Goal: Task Accomplishment & Management: Manage account settings

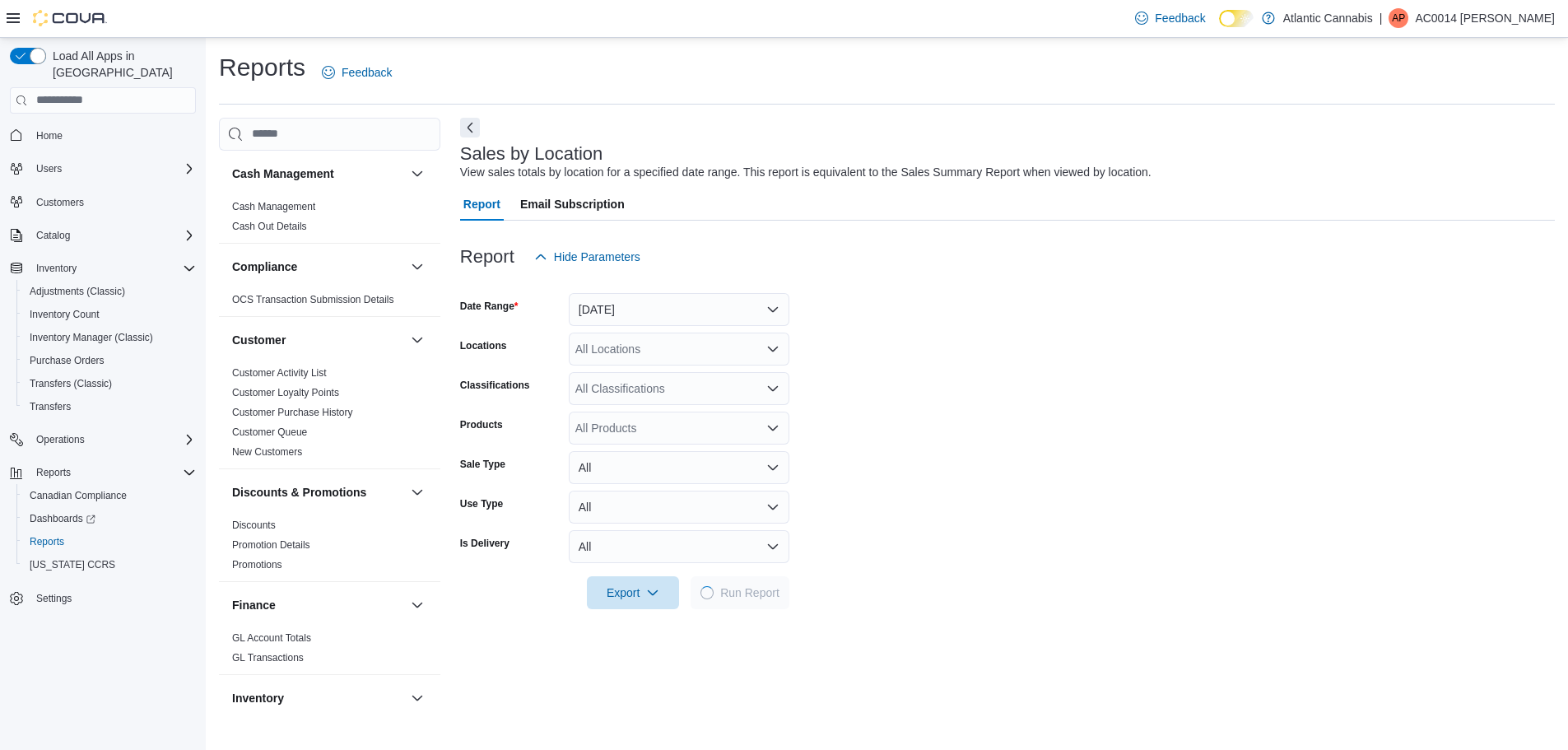
scroll to position [511, 0]
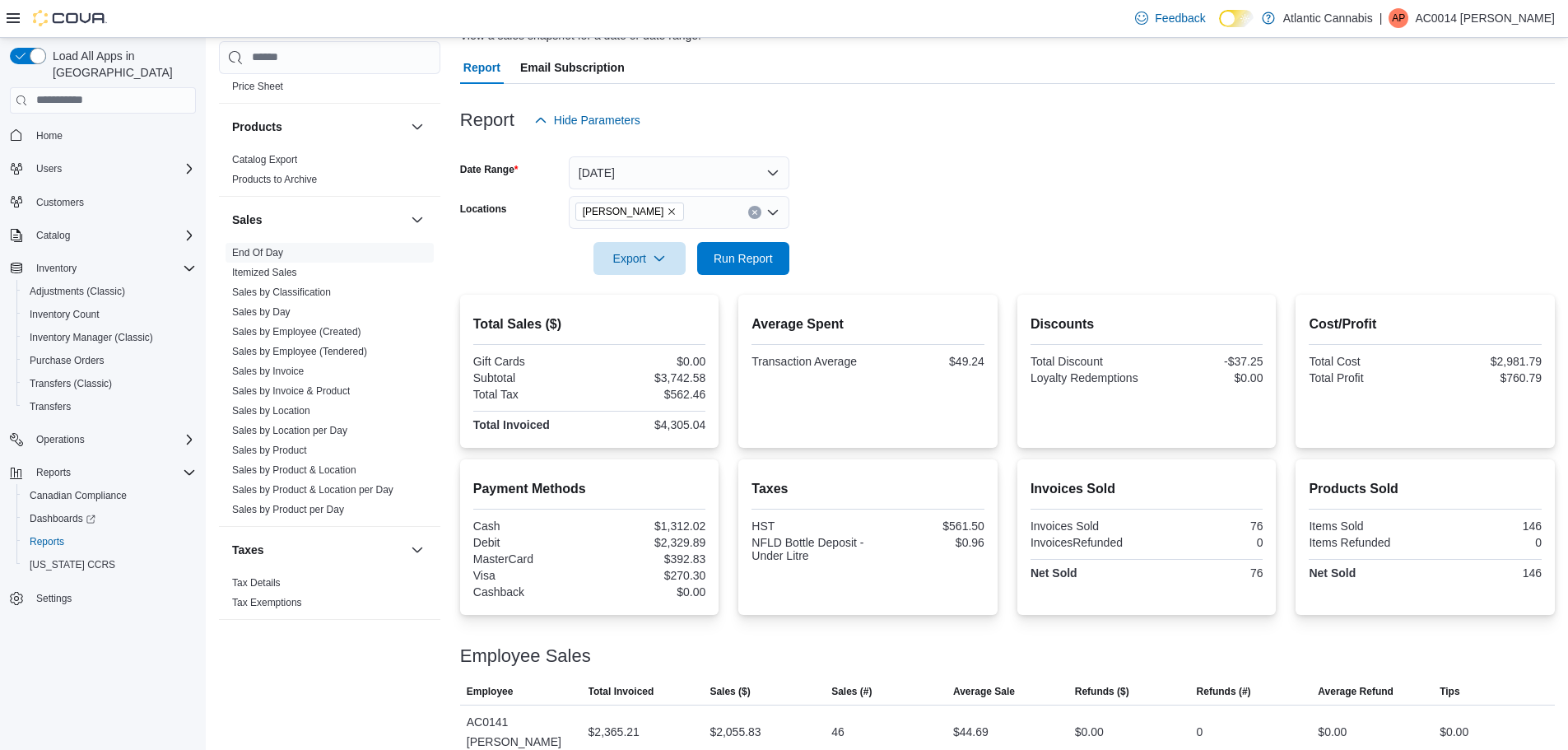
scroll to position [135, 0]
click at [668, 167] on button "Today" at bounding box center [679, 174] width 221 height 33
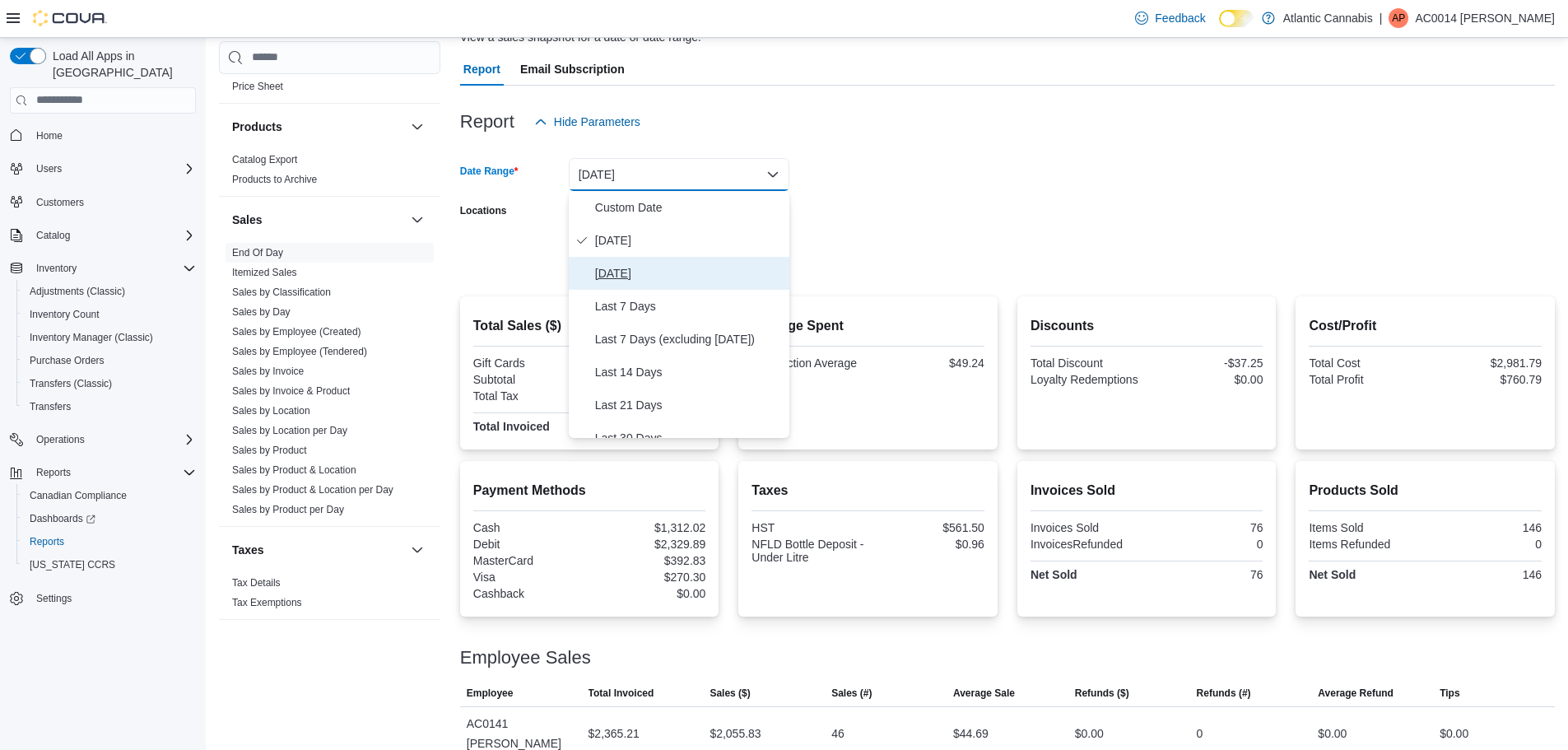
click at [637, 269] on span "Yesterday" at bounding box center [689, 273] width 188 height 19
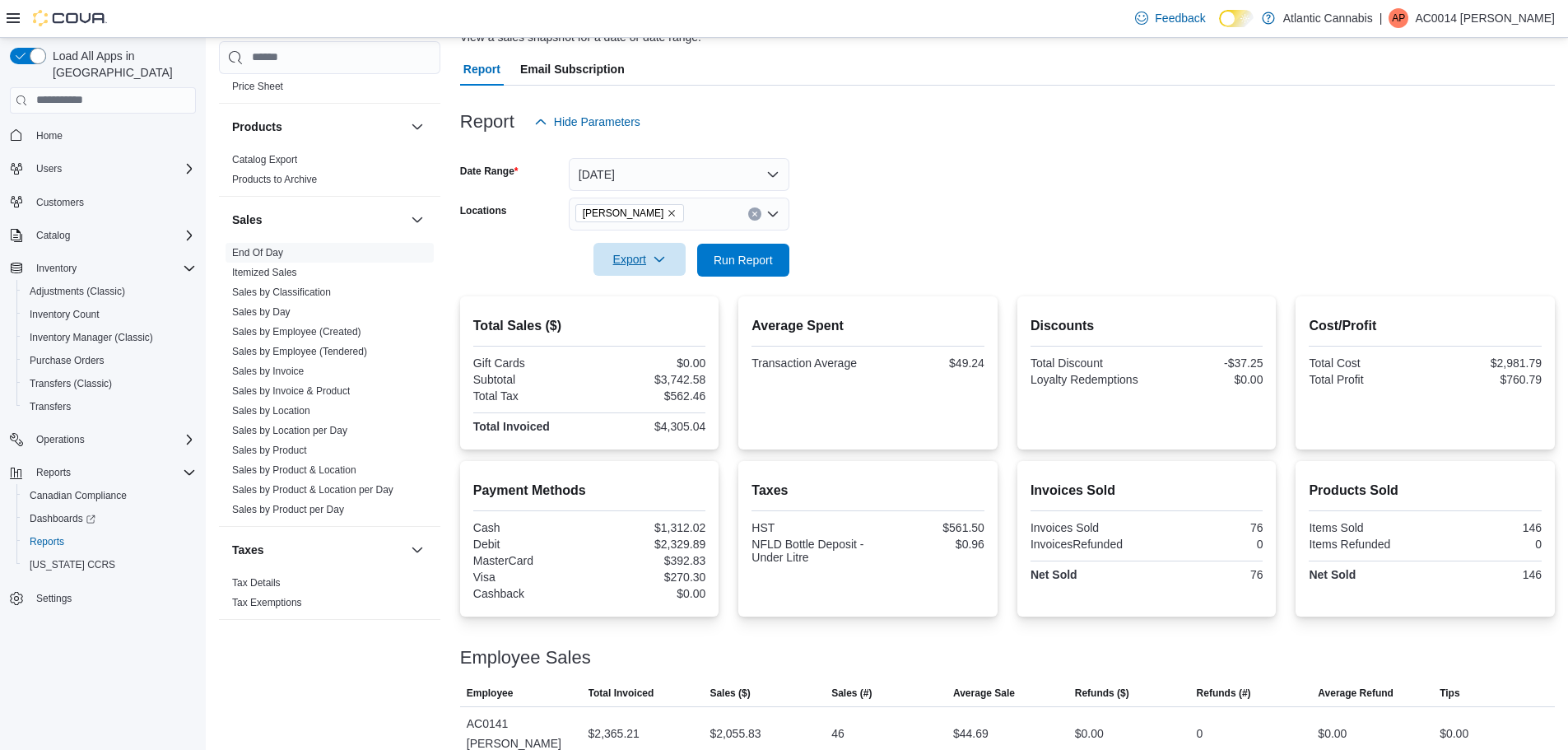
click at [644, 258] on span "Export" at bounding box center [639, 259] width 72 height 33
click at [641, 323] on span "Export to Pdf" at bounding box center [642, 326] width 74 height 13
click at [1525, 19] on p "AC0014 Parsons Josh" at bounding box center [1484, 18] width 139 height 19
click at [1481, 165] on button "Sign Out" at bounding box center [1473, 161] width 152 height 27
